Goal: Find specific page/section

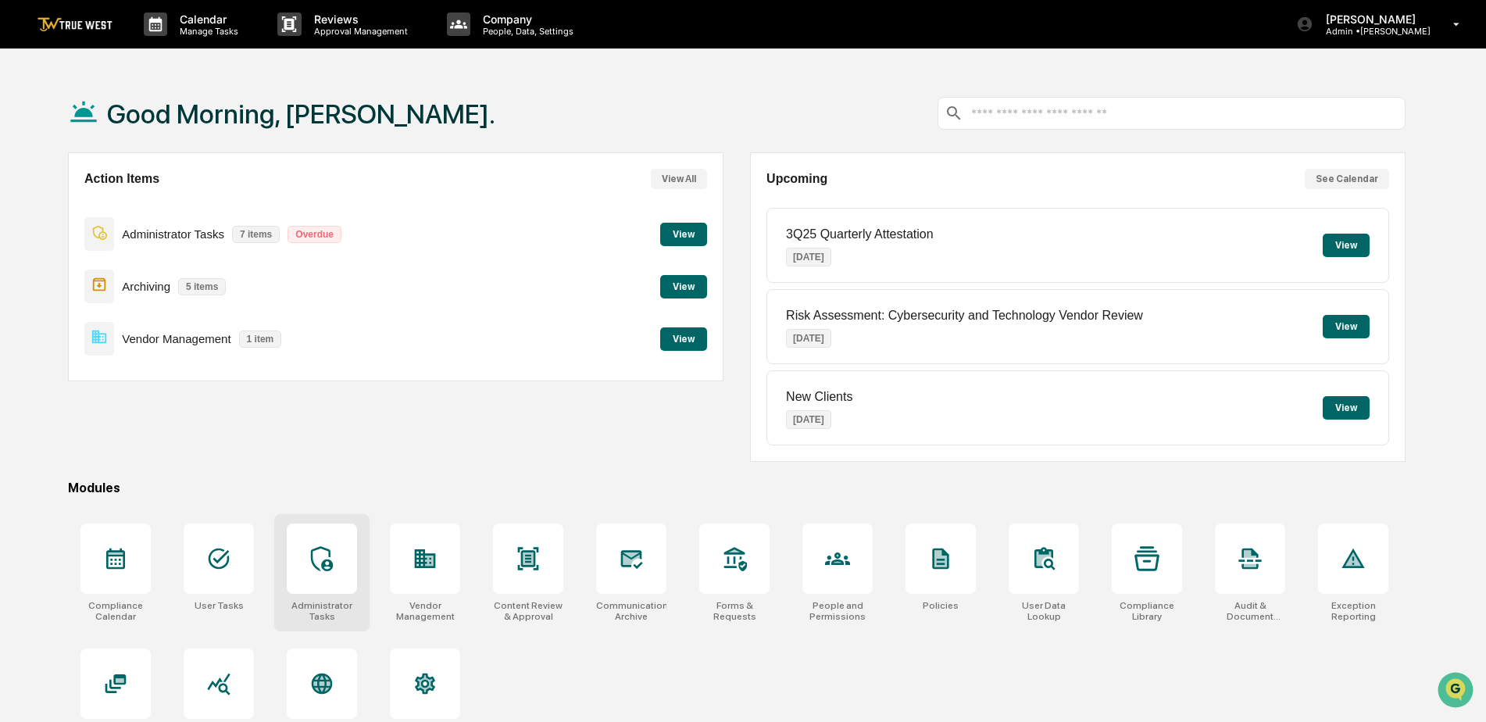
click at [335, 563] on div at bounding box center [322, 559] width 70 height 70
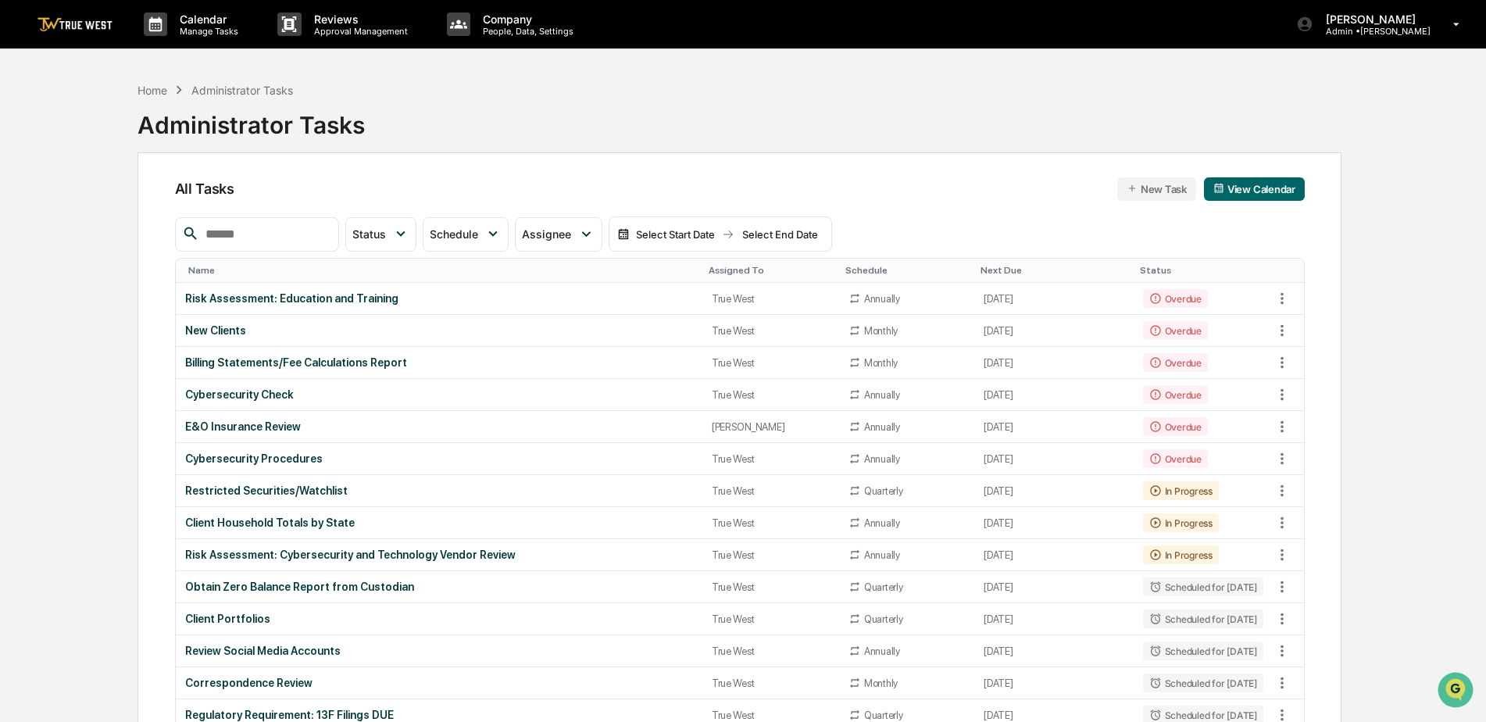
click at [335, 563] on td "Risk Assessment: Cybersecurity and Technology Vendor Review" at bounding box center [439, 555] width 527 height 32
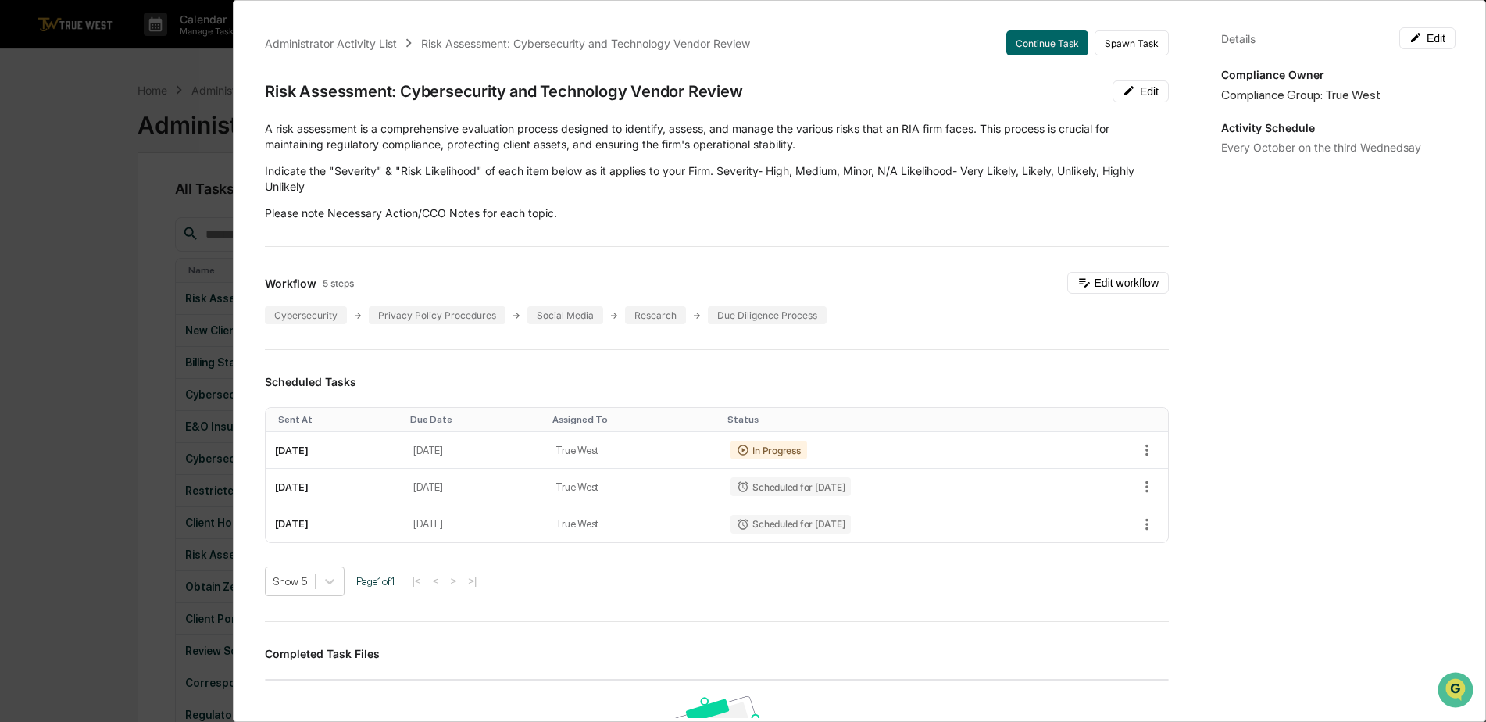
click at [84, 195] on div "Administrator Activity List Risk Assessment: Cybersecurity and Technology Vendo…" at bounding box center [743, 361] width 1486 height 722
